Goal: Information Seeking & Learning: Learn about a topic

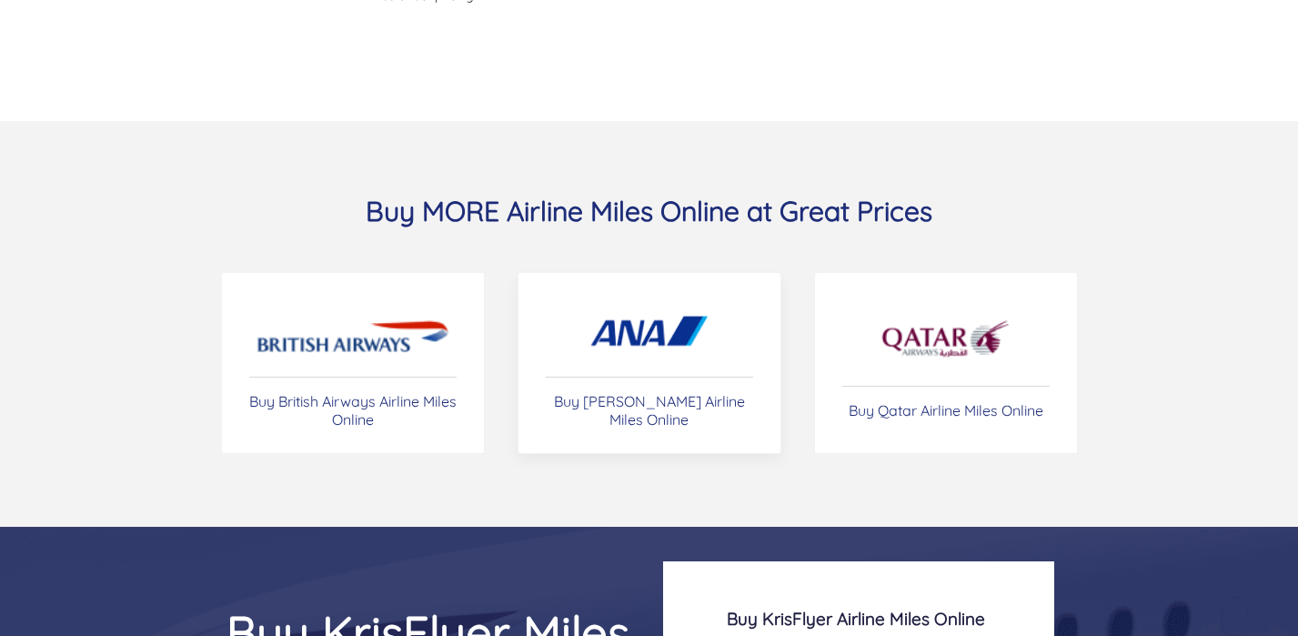
scroll to position [6962, 0]
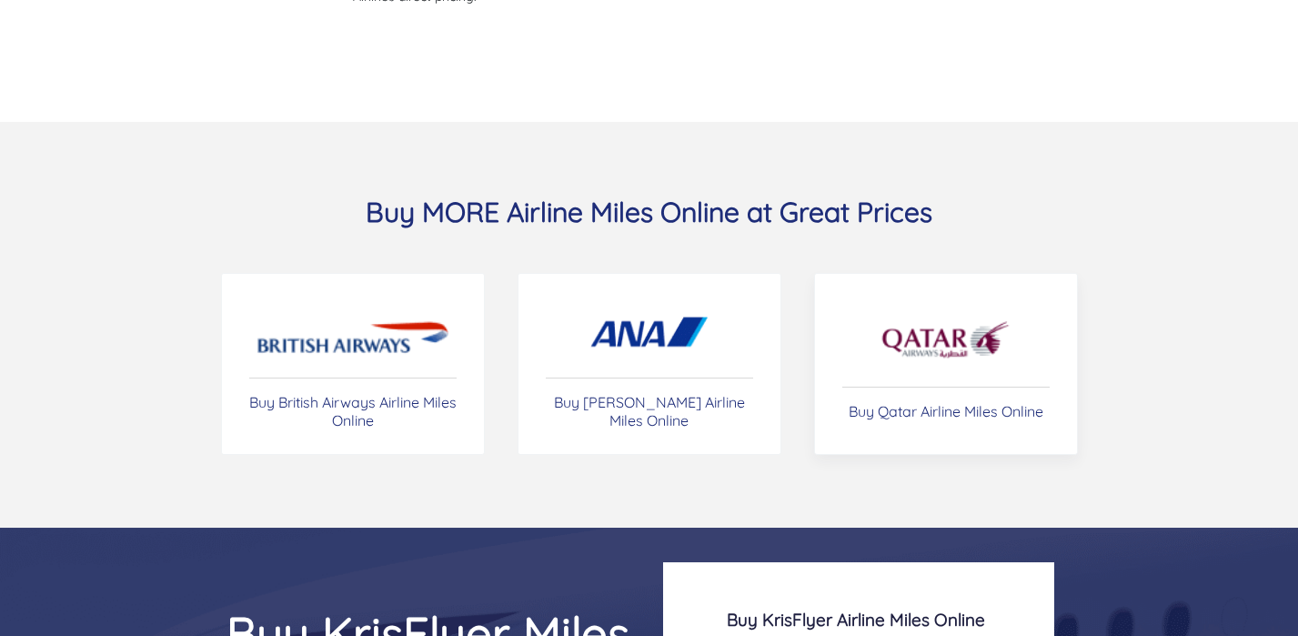
click at [912, 335] on img at bounding box center [945, 340] width 132 height 64
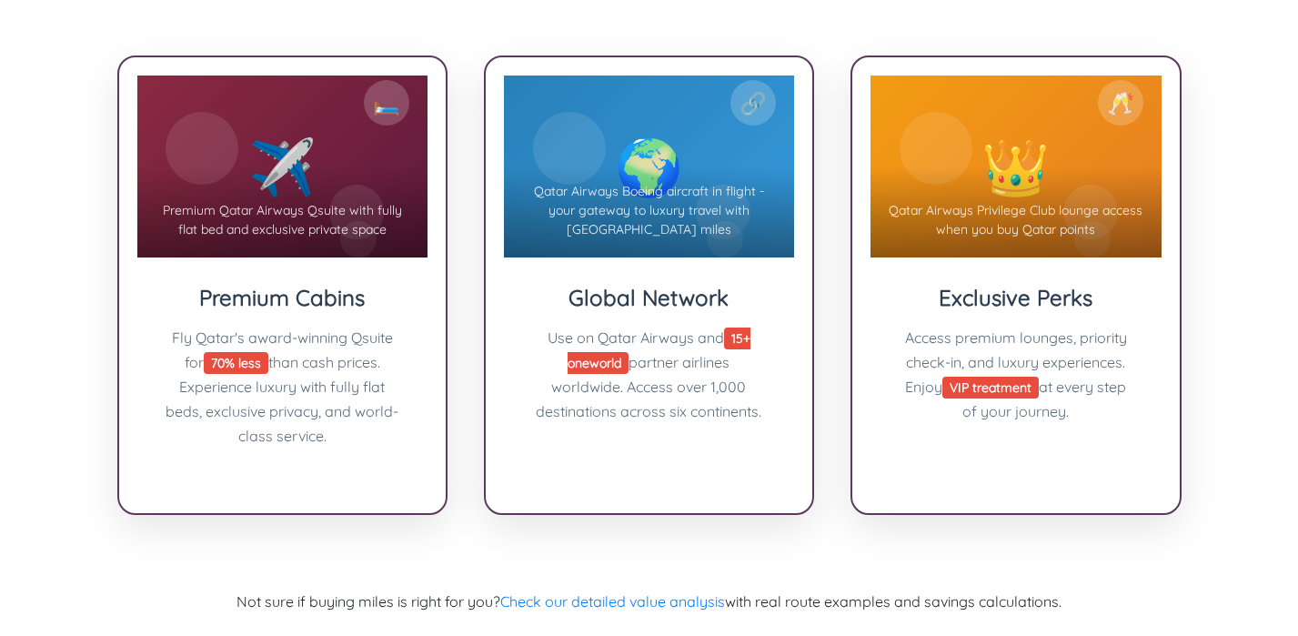
scroll to position [2140, 0]
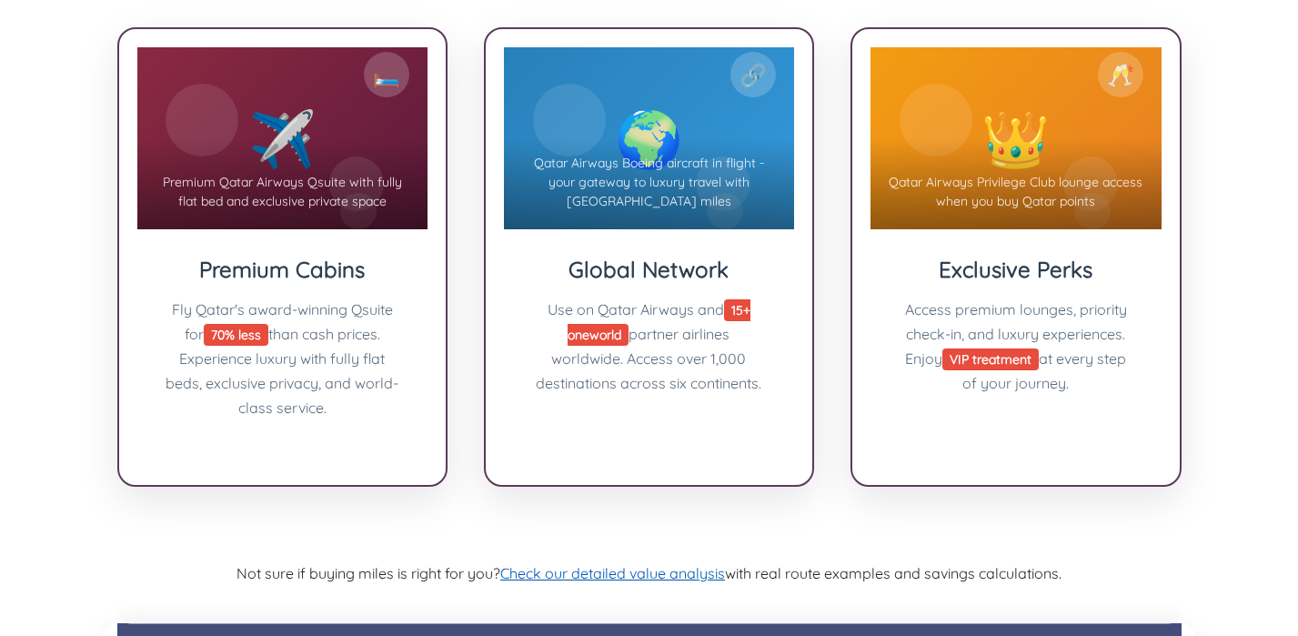
click at [656, 564] on link "Check our detailed value analysis" at bounding box center [612, 573] width 225 height 18
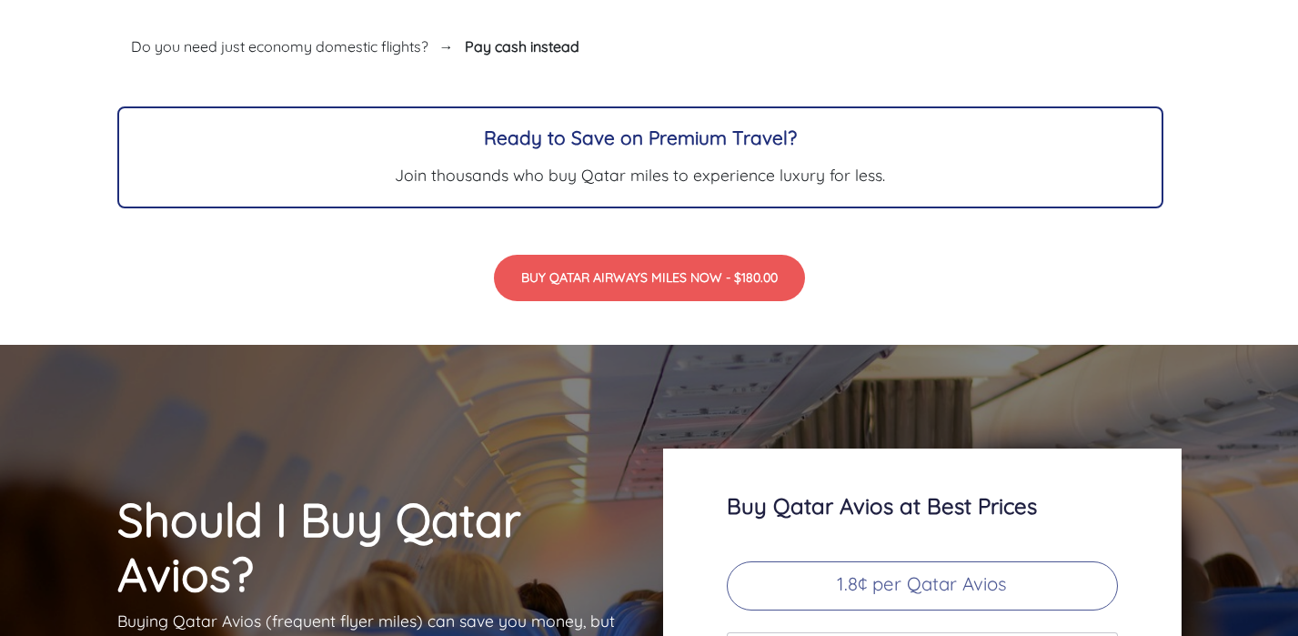
scroll to position [5613, 0]
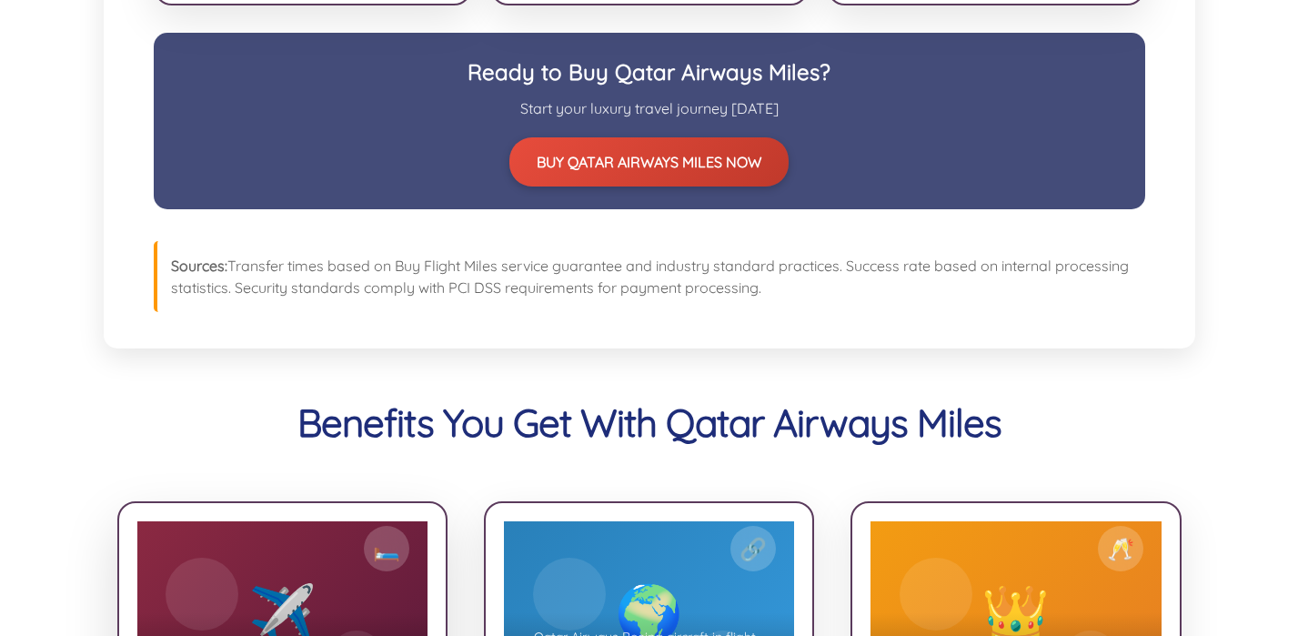
scroll to position [1672, 0]
